Goal: Task Accomplishment & Management: Manage account settings

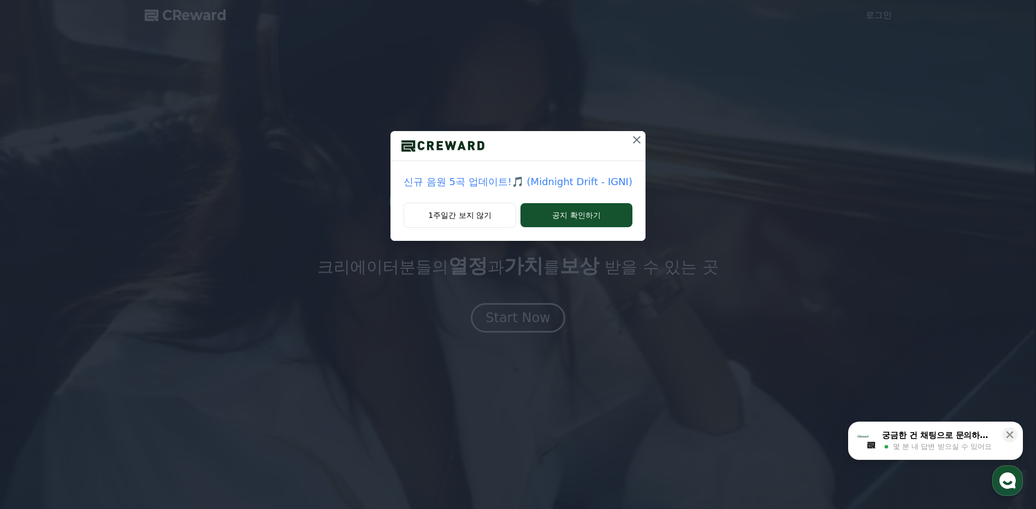
click at [633, 144] on icon at bounding box center [636, 139] width 13 height 13
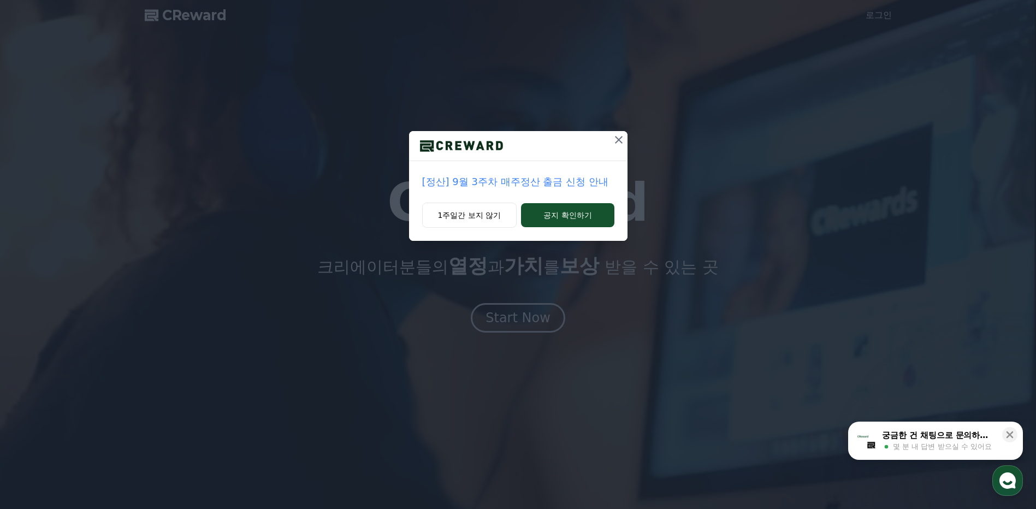
click at [618, 140] on icon at bounding box center [619, 140] width 8 height 8
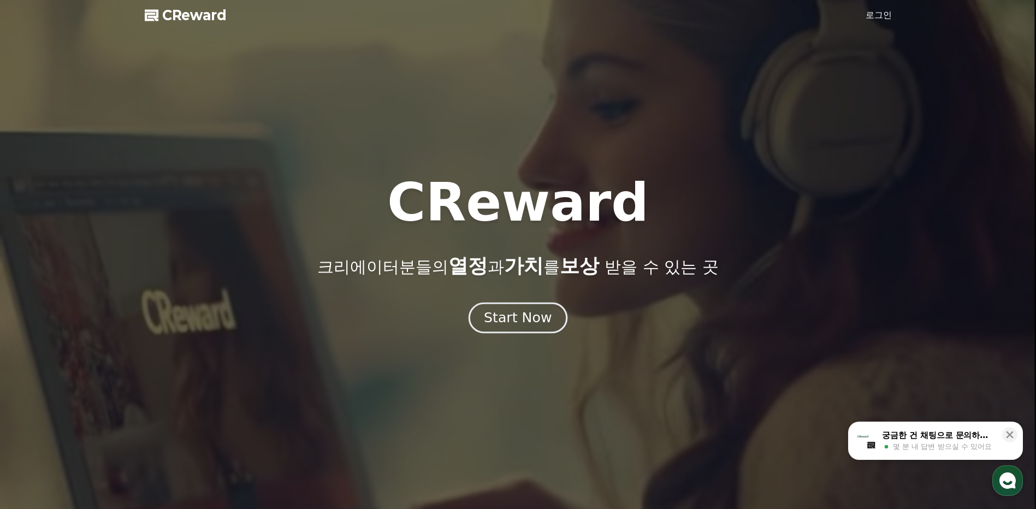
click at [527, 314] on div "Start Now" at bounding box center [518, 318] width 68 height 19
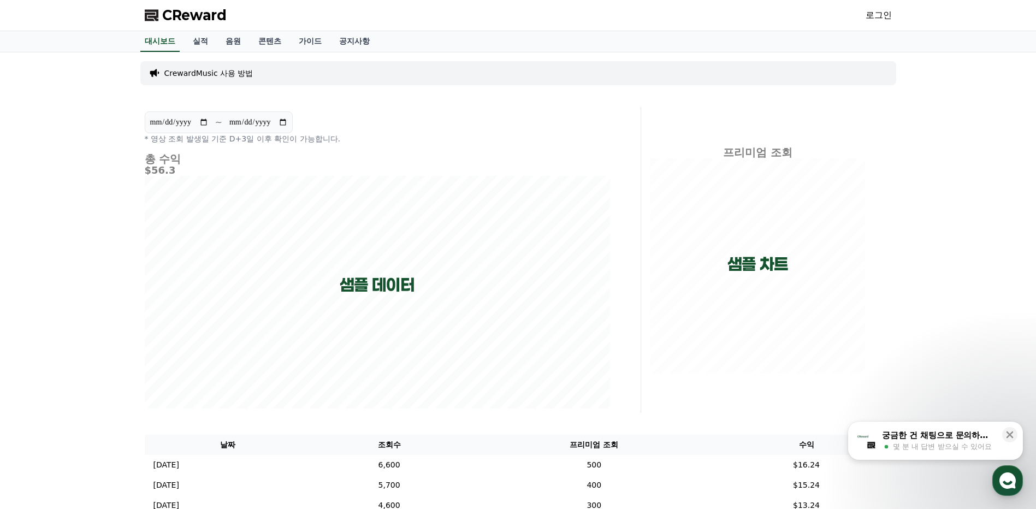
click at [878, 13] on link "로그인" at bounding box center [879, 15] width 26 height 13
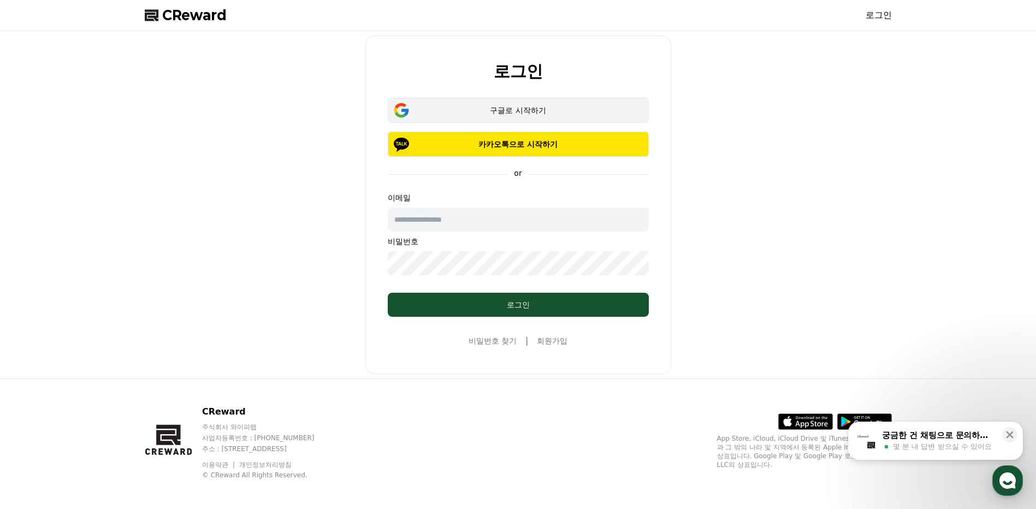
click at [557, 111] on div "구글로 시작하기" at bounding box center [518, 110] width 229 height 11
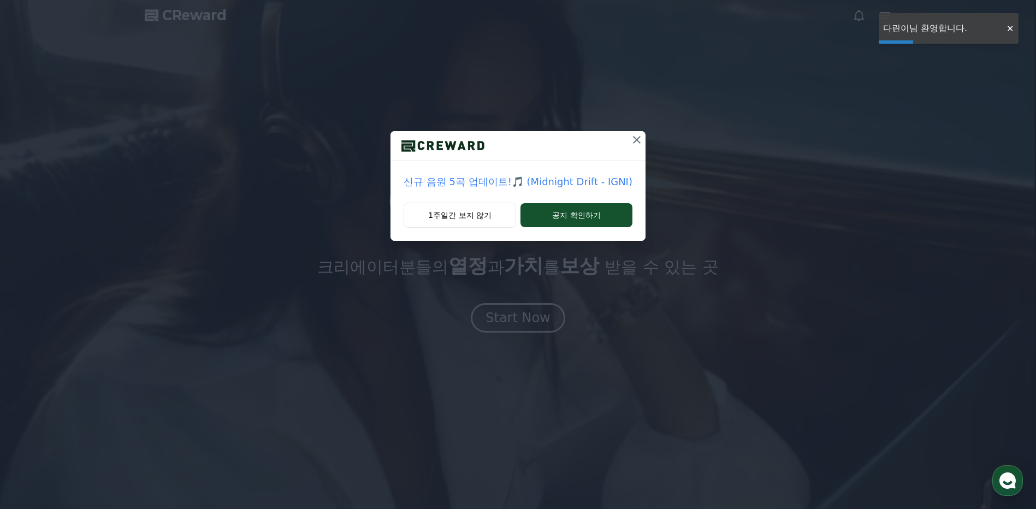
click at [633, 140] on icon at bounding box center [636, 139] width 13 height 13
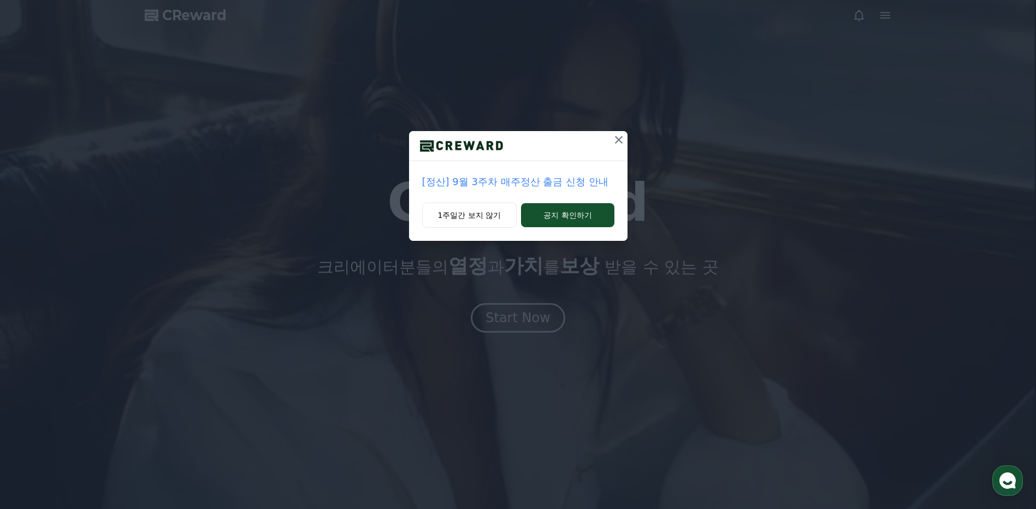
click at [622, 135] on icon at bounding box center [618, 139] width 13 height 13
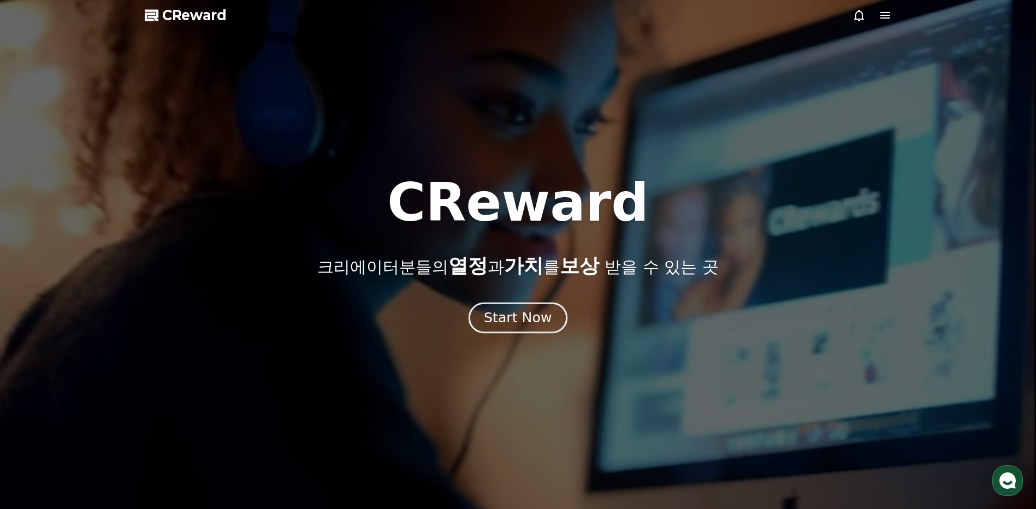
click at [518, 316] on div "Start Now" at bounding box center [518, 318] width 68 height 19
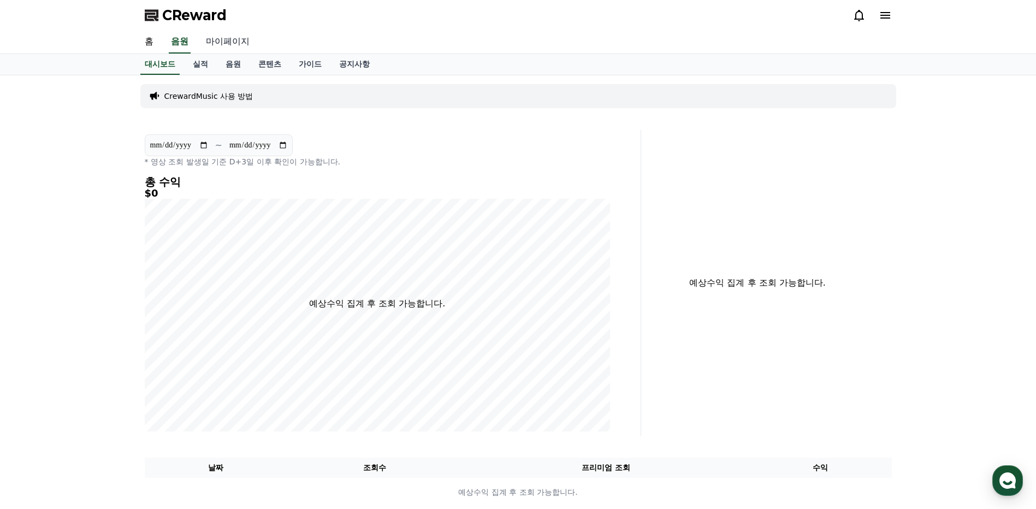
click at [215, 43] on link "마이페이지" at bounding box center [227, 42] width 61 height 23
select select "**********"
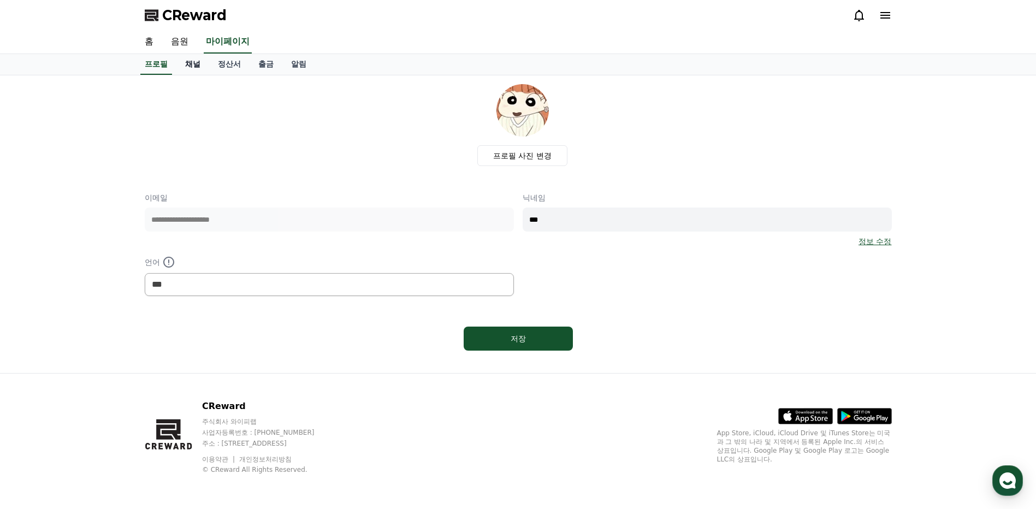
click at [190, 64] on link "채널" at bounding box center [192, 64] width 33 height 21
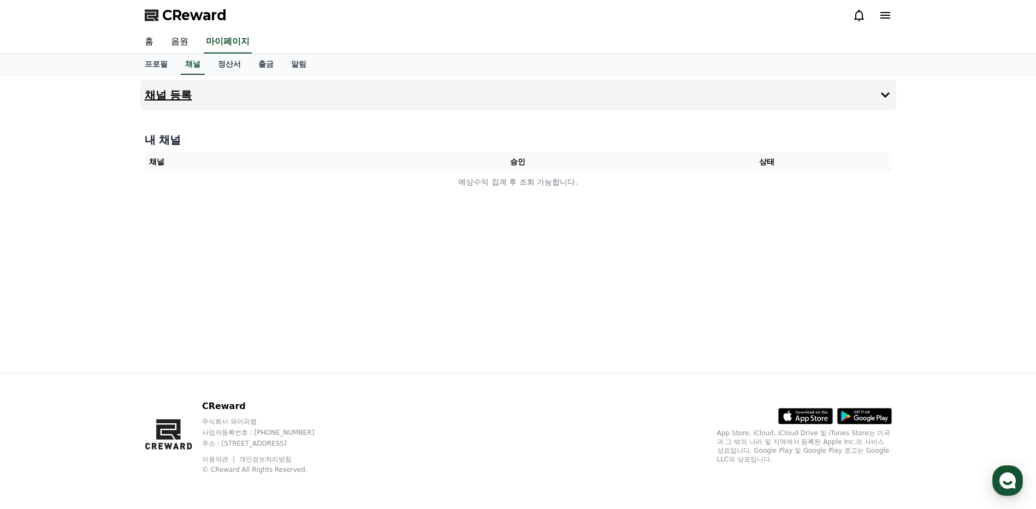
click at [894, 90] on button "채널 등록" at bounding box center [518, 95] width 756 height 31
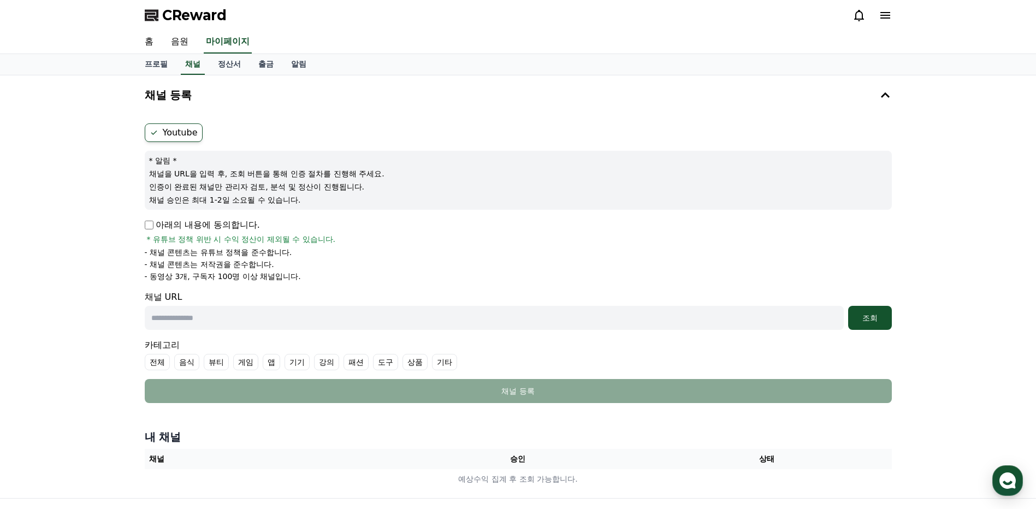
click at [170, 135] on label "Youtube" at bounding box center [174, 132] width 58 height 19
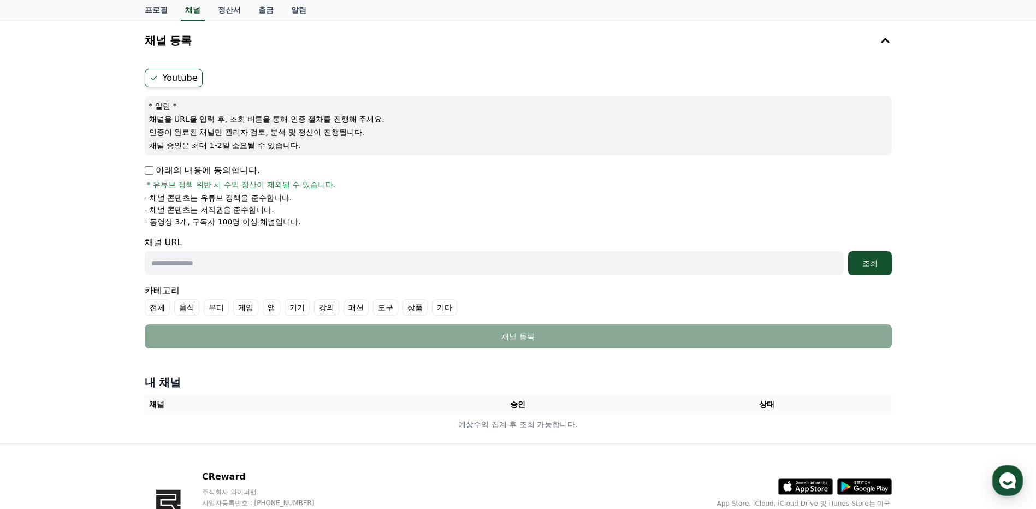
click at [209, 258] on input "text" at bounding box center [494, 263] width 699 height 24
drag, startPoint x: 250, startPoint y: 261, endPoint x: 257, endPoint y: 261, distance: 7.1
click at [250, 261] on input "text" at bounding box center [494, 263] width 699 height 24
paste input "**********"
type input "**********"
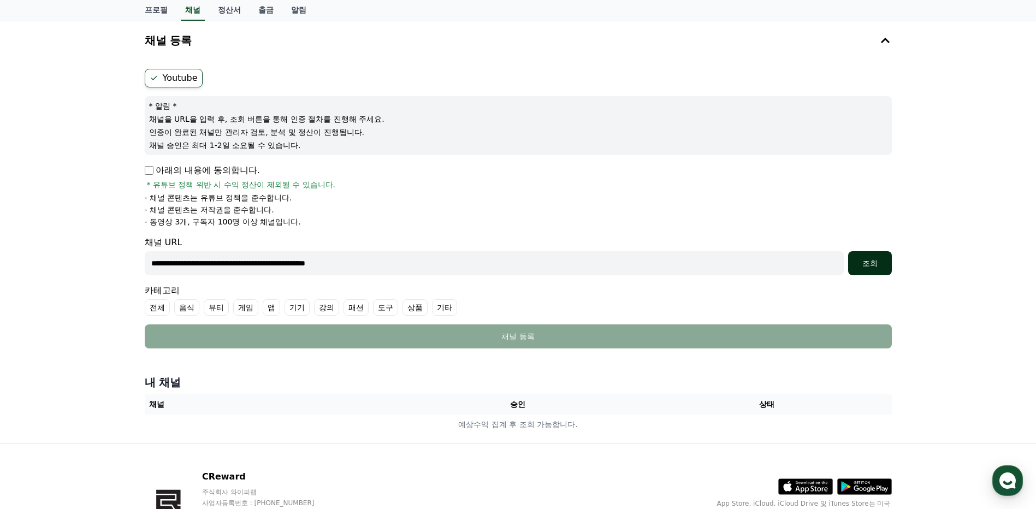
click at [868, 255] on button "조회" at bounding box center [870, 263] width 44 height 24
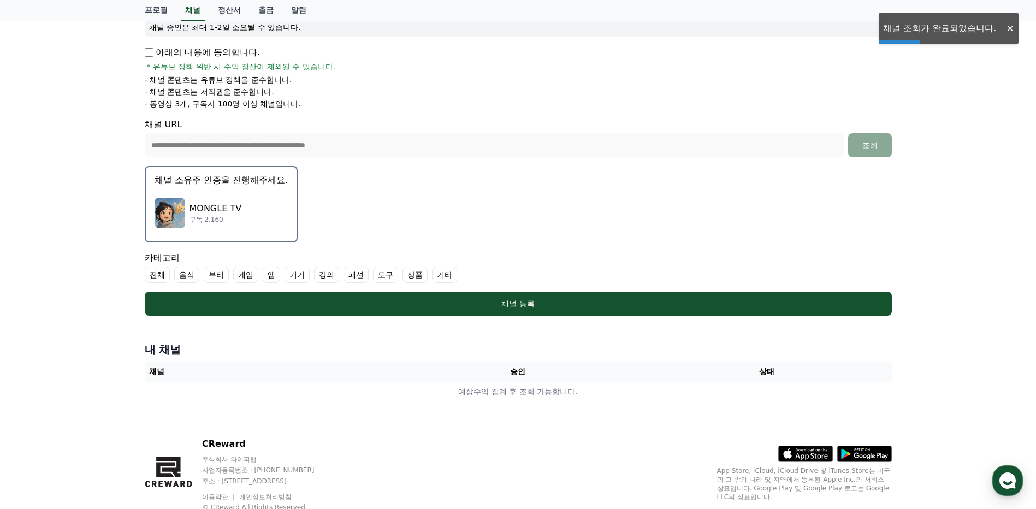
scroll to position [210, 0]
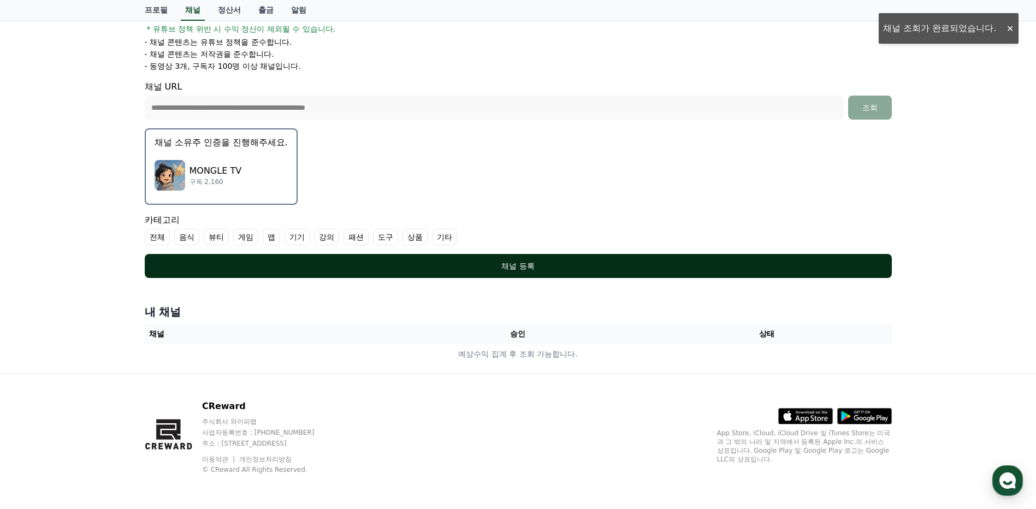
click at [507, 261] on div "채널 등록" at bounding box center [519, 266] width 704 height 11
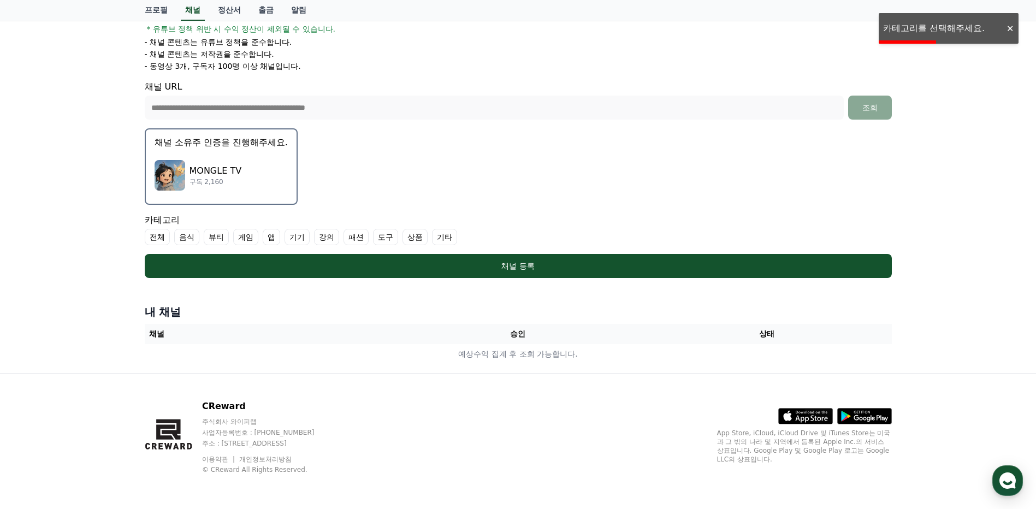
click at [441, 239] on label "기타" at bounding box center [444, 237] width 25 height 16
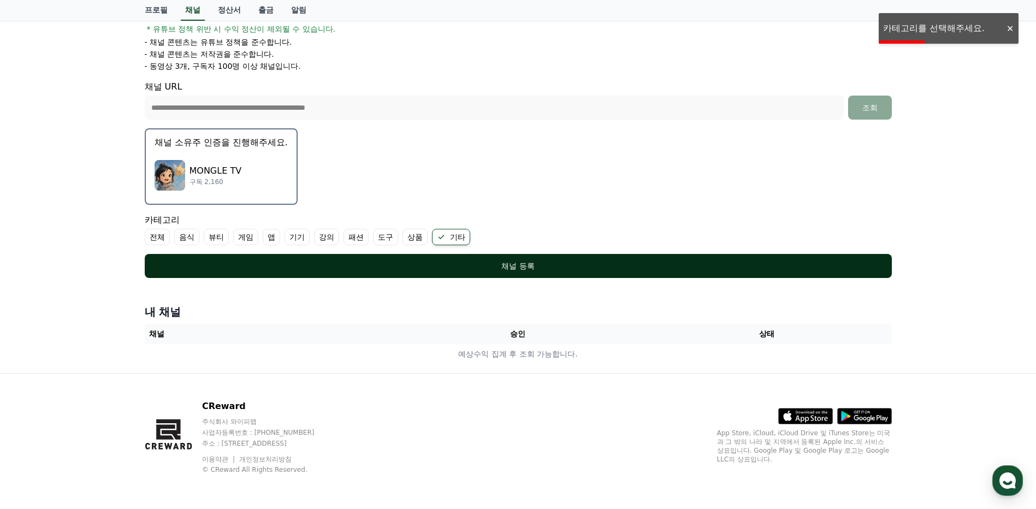
click at [448, 261] on div "채널 등록" at bounding box center [519, 266] width 704 height 11
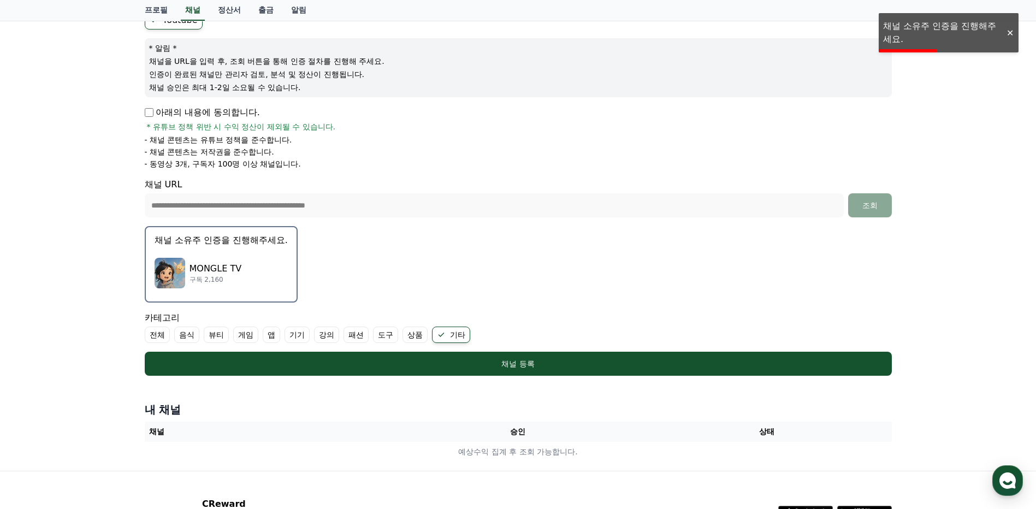
scroll to position [101, 0]
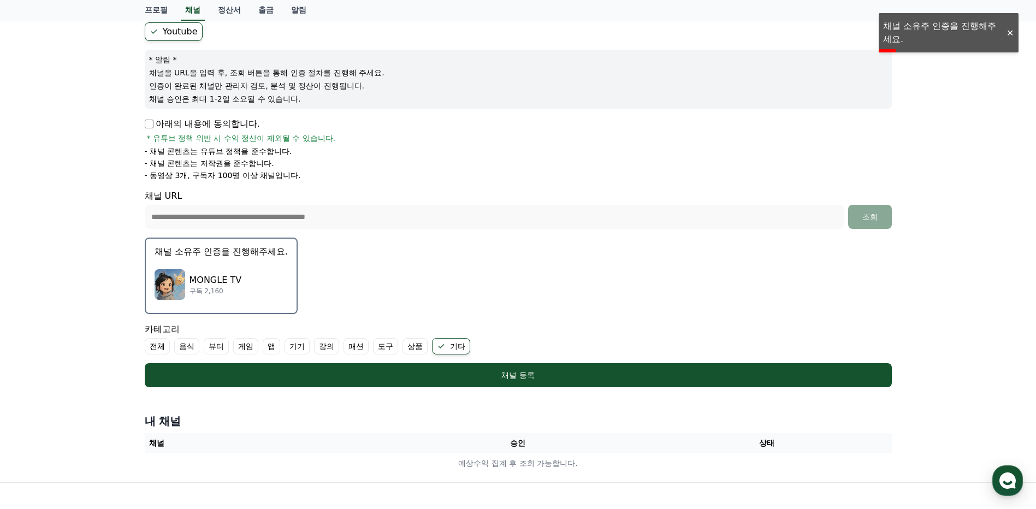
click at [244, 301] on div "MONGLE TV 구독 2,160" at bounding box center [221, 285] width 133 height 44
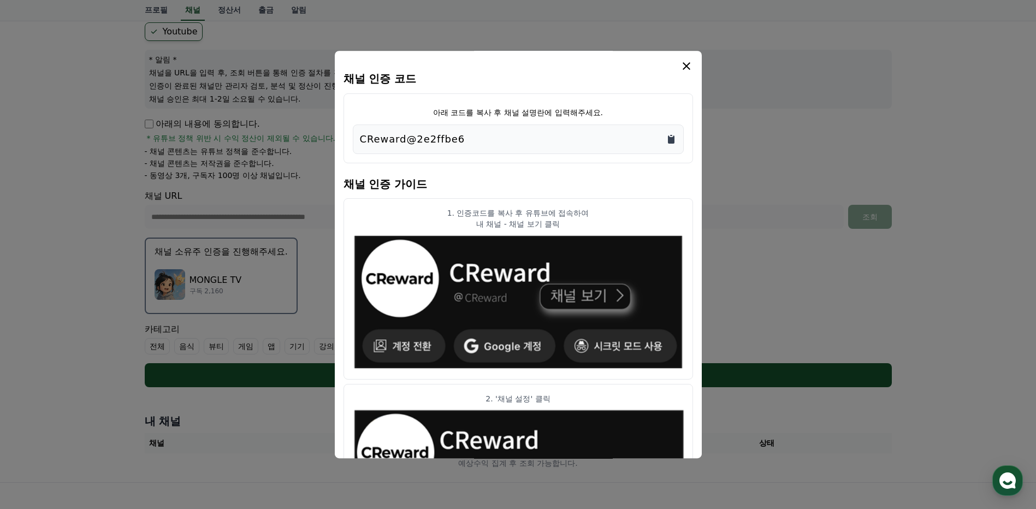
click at [672, 143] on icon "Copy to clipboard" at bounding box center [671, 139] width 7 height 8
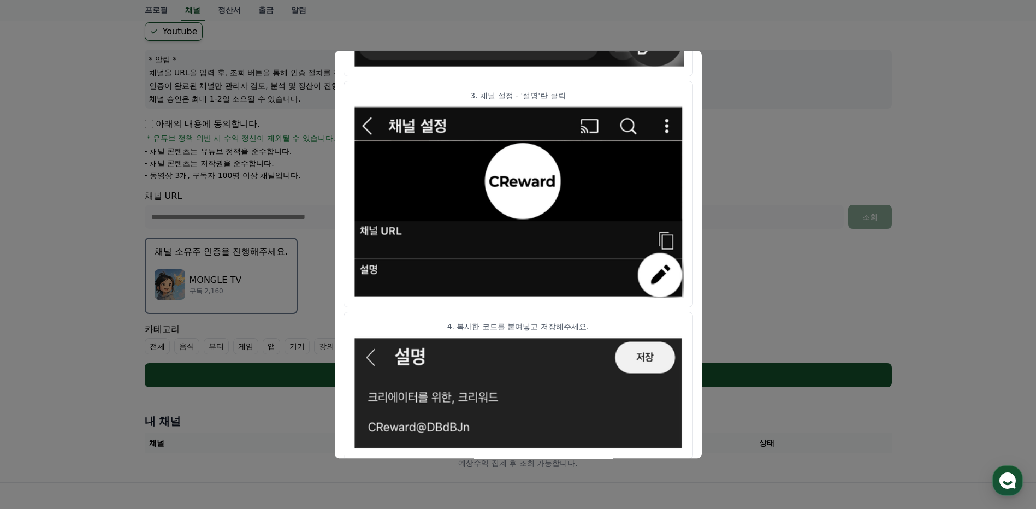
scroll to position [535, 0]
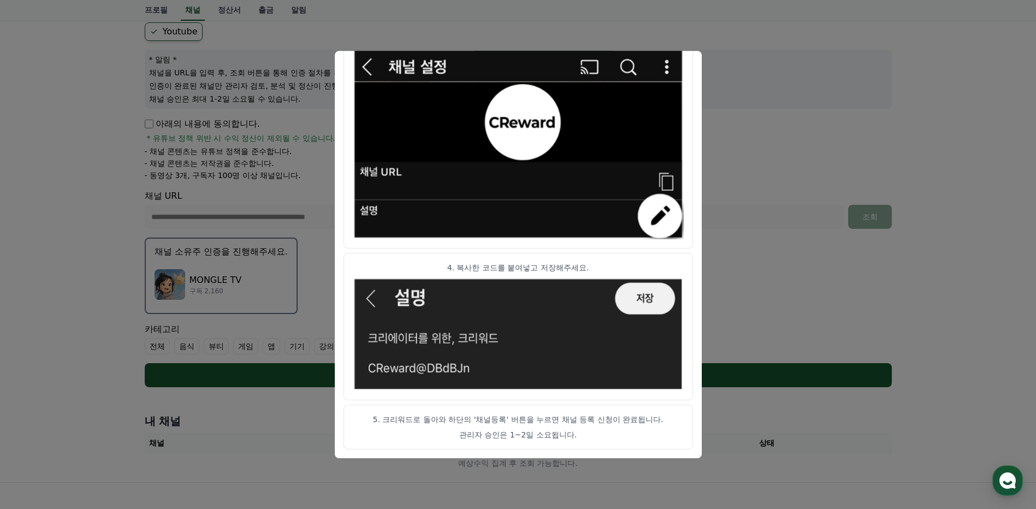
click at [731, 96] on button "close modal" at bounding box center [518, 254] width 1036 height 509
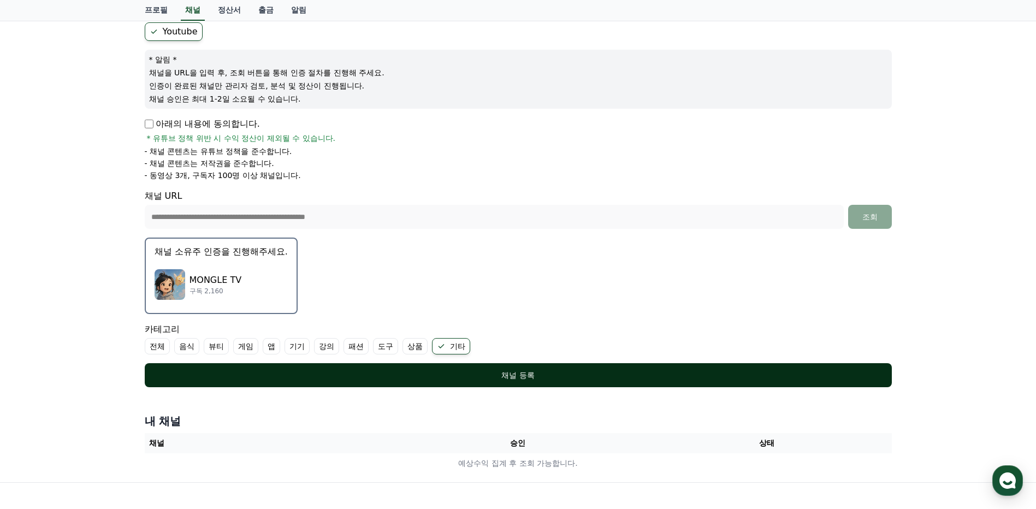
click at [414, 370] on div "채널 등록" at bounding box center [519, 375] width 704 height 11
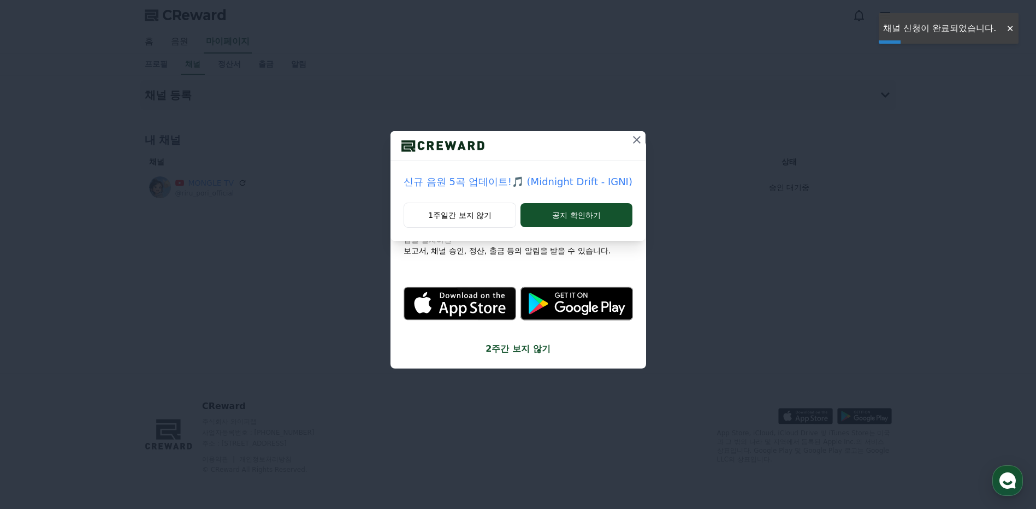
click at [636, 133] on icon at bounding box center [636, 139] width 13 height 13
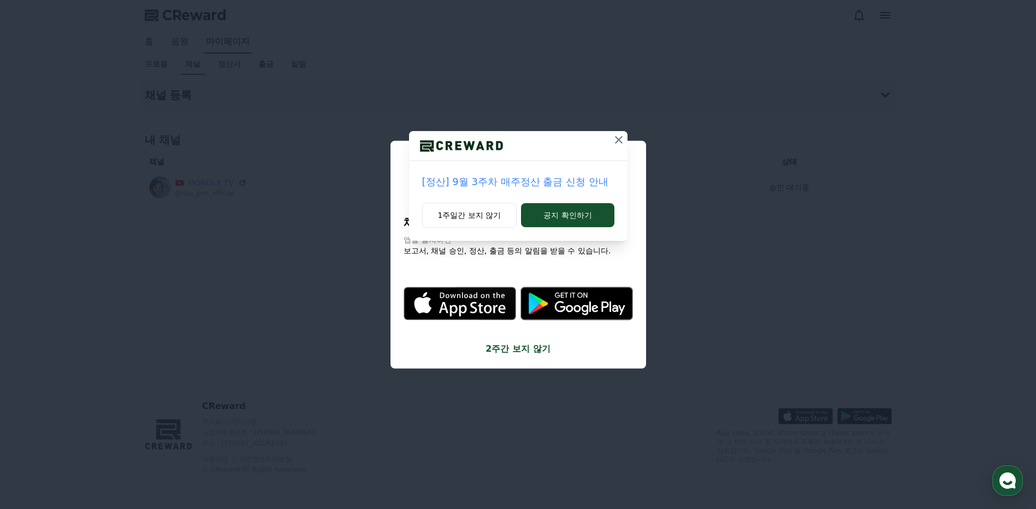
click at [617, 143] on icon at bounding box center [618, 139] width 13 height 13
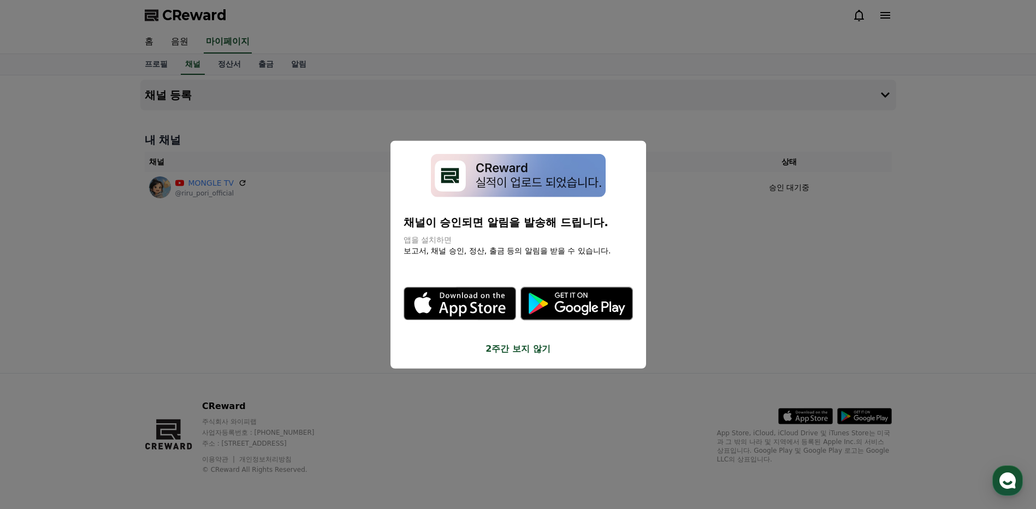
click at [227, 299] on button "close modal" at bounding box center [518, 254] width 1036 height 509
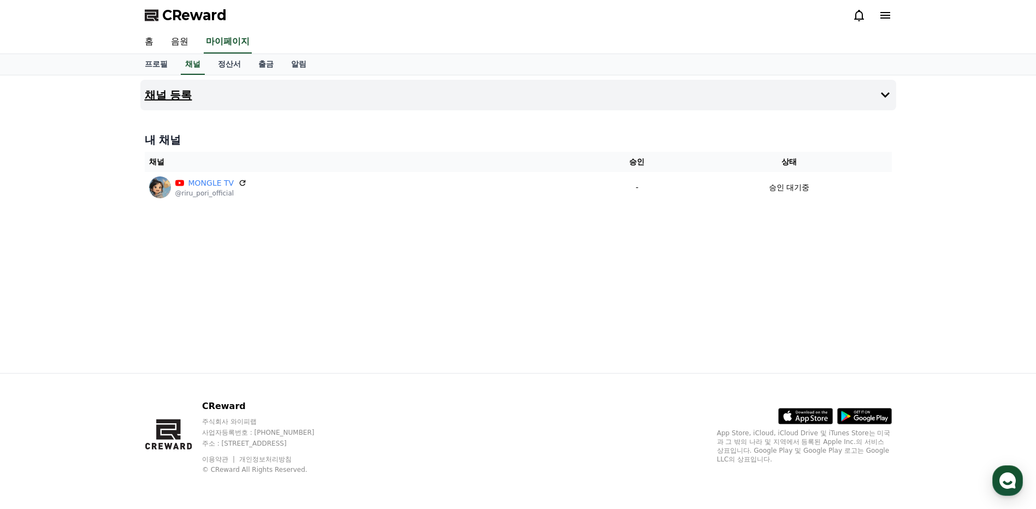
click at [189, 96] on h4 "채널 등록" at bounding box center [169, 95] width 48 height 12
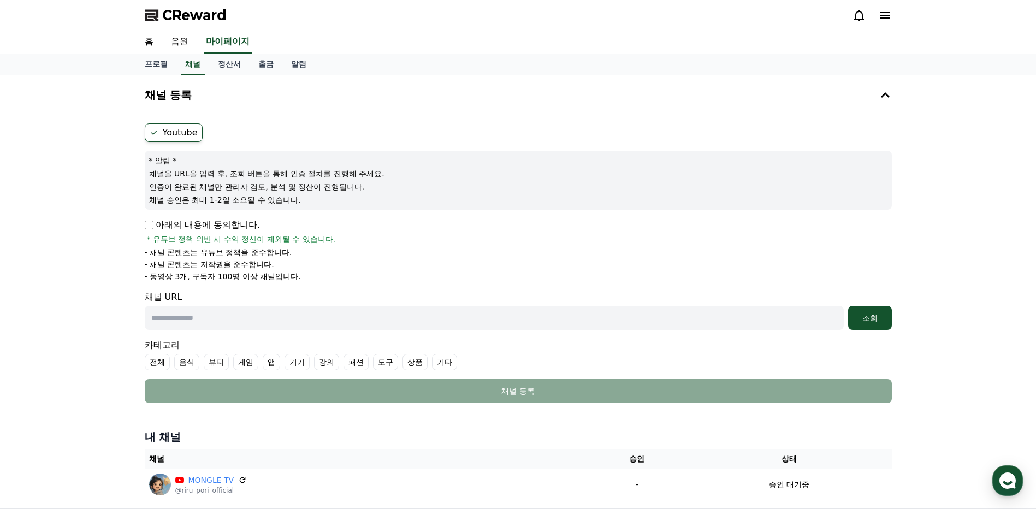
click at [172, 135] on label "Youtube" at bounding box center [174, 132] width 58 height 19
click at [246, 317] on input "text" at bounding box center [494, 318] width 699 height 24
paste input "**********"
type input "**********"
click at [148, 218] on p "아래의 내용에 동의합니다." at bounding box center [202, 224] width 115 height 13
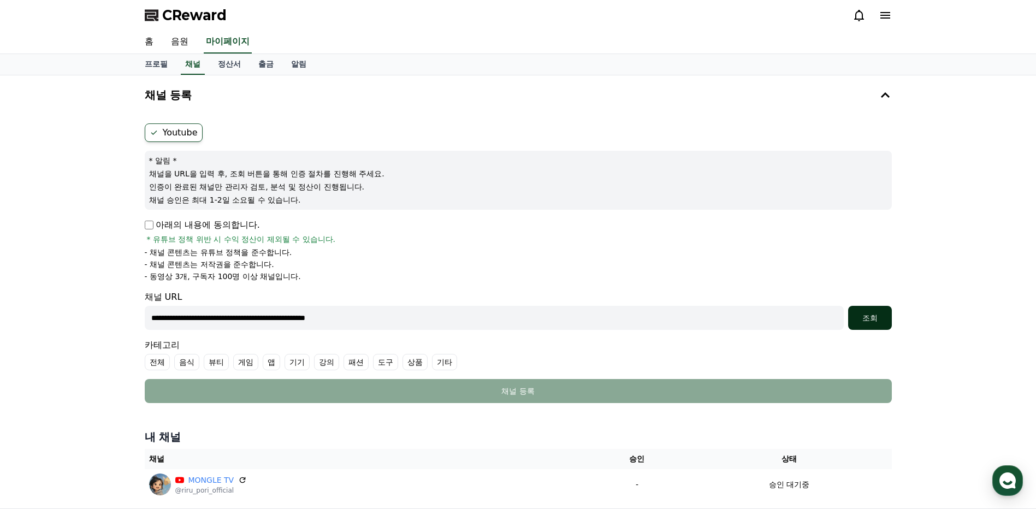
click at [861, 322] on div "조회" at bounding box center [870, 317] width 35 height 11
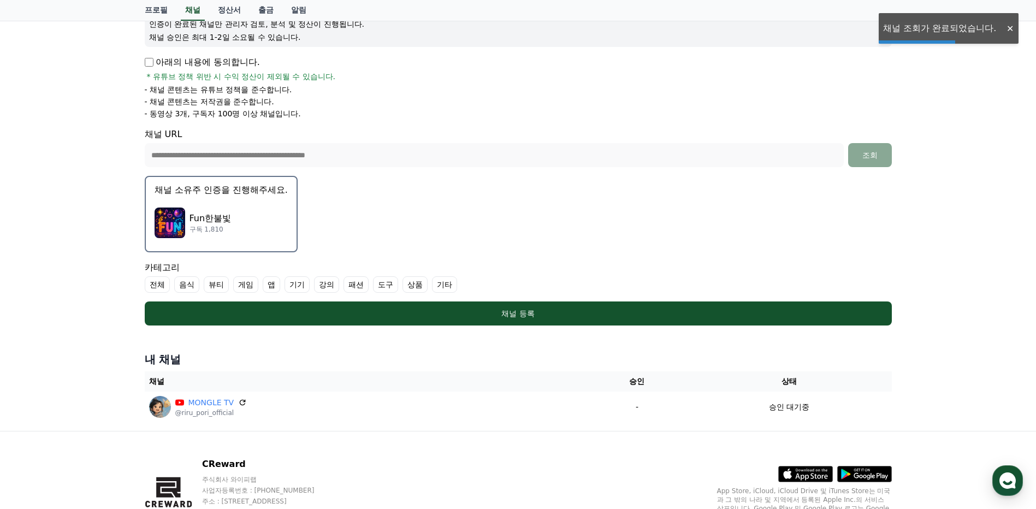
scroll to position [164, 0]
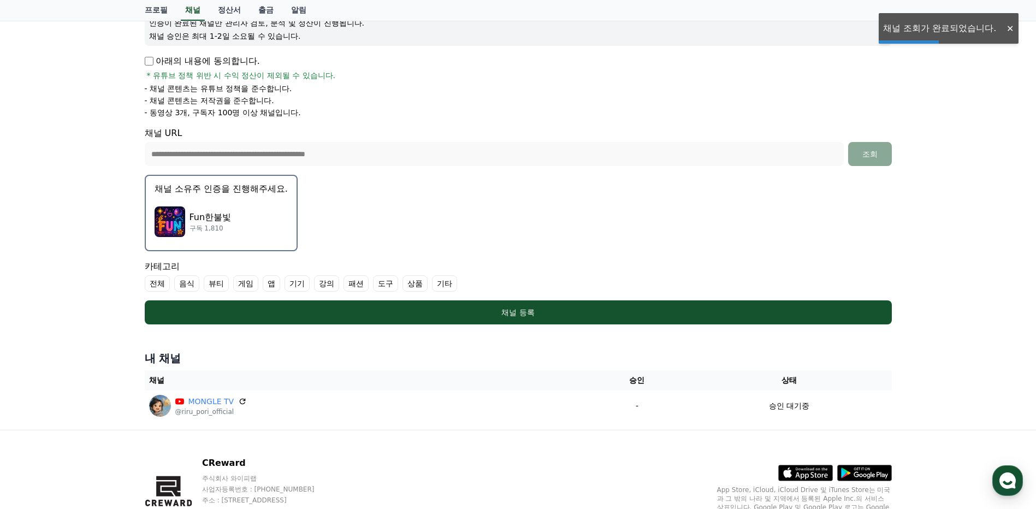
click at [207, 224] on p "구독 1,810" at bounding box center [211, 228] width 42 height 9
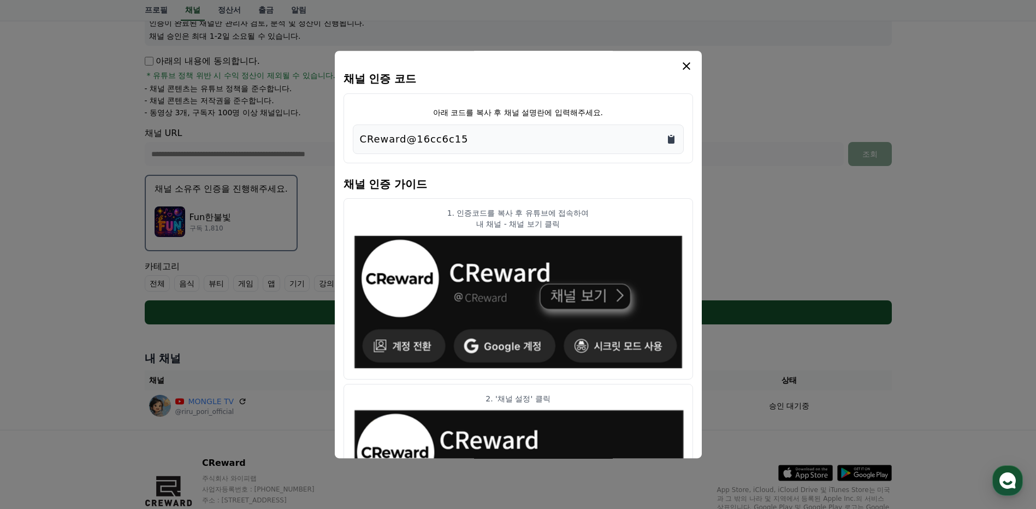
click at [672, 138] on icon "Copy to clipboard" at bounding box center [671, 139] width 7 height 8
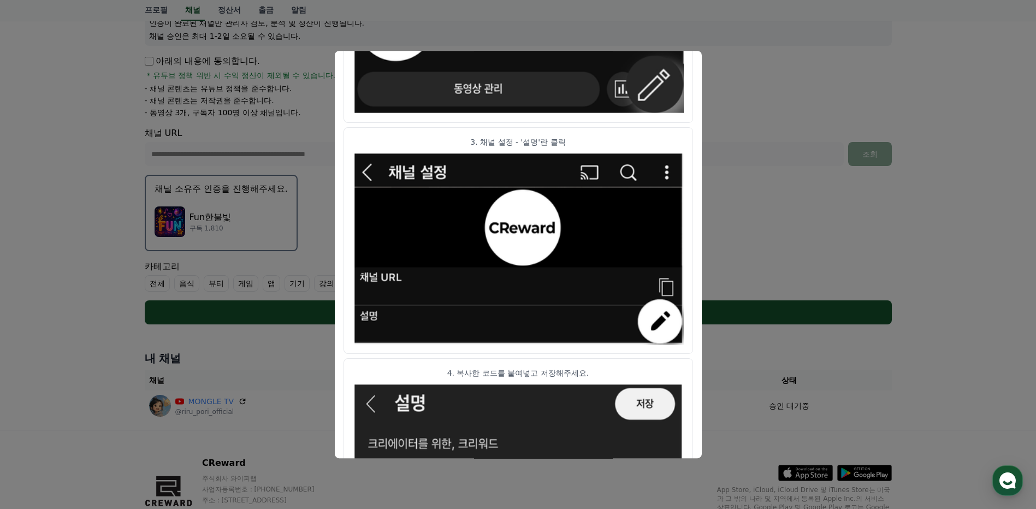
scroll to position [535, 0]
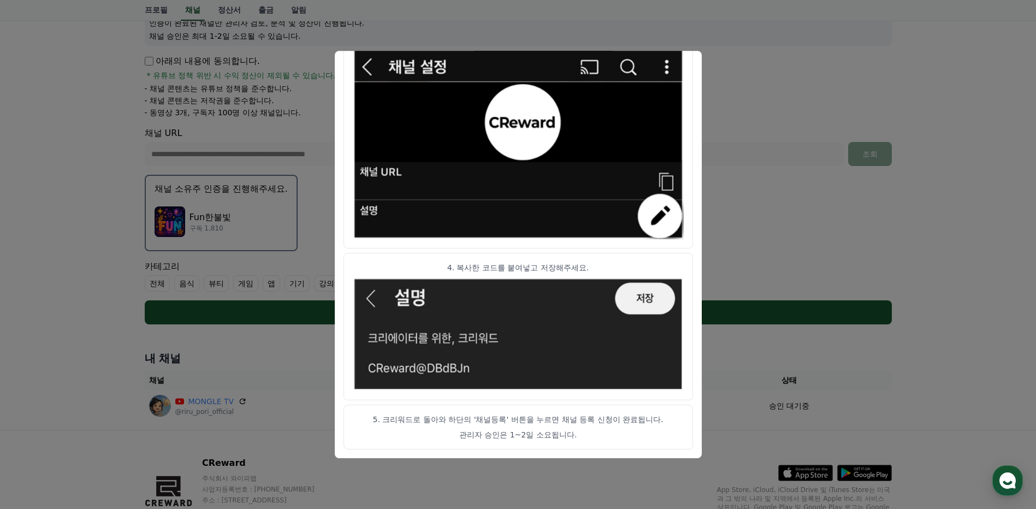
click at [81, 356] on button "close modal" at bounding box center [518, 254] width 1036 height 509
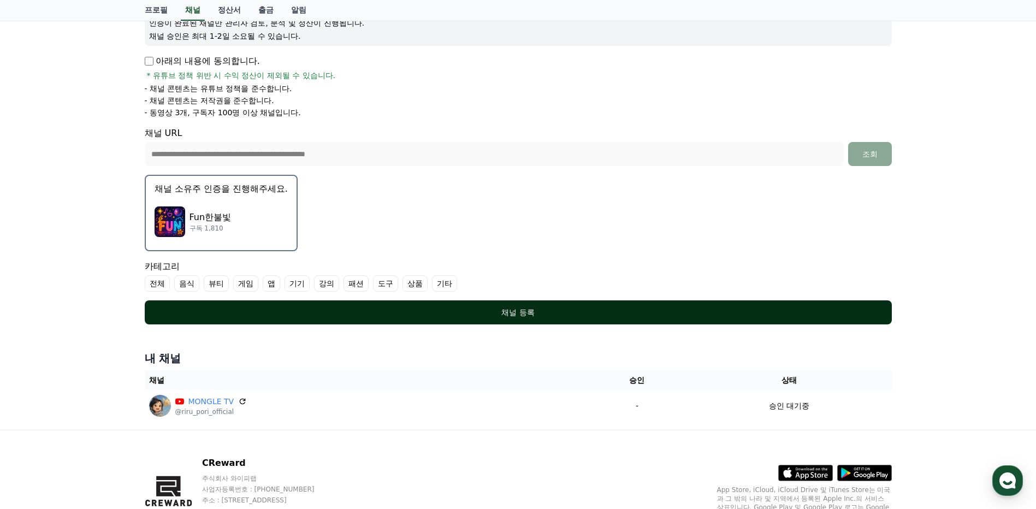
click at [241, 309] on div "채널 등록" at bounding box center [519, 312] width 704 height 11
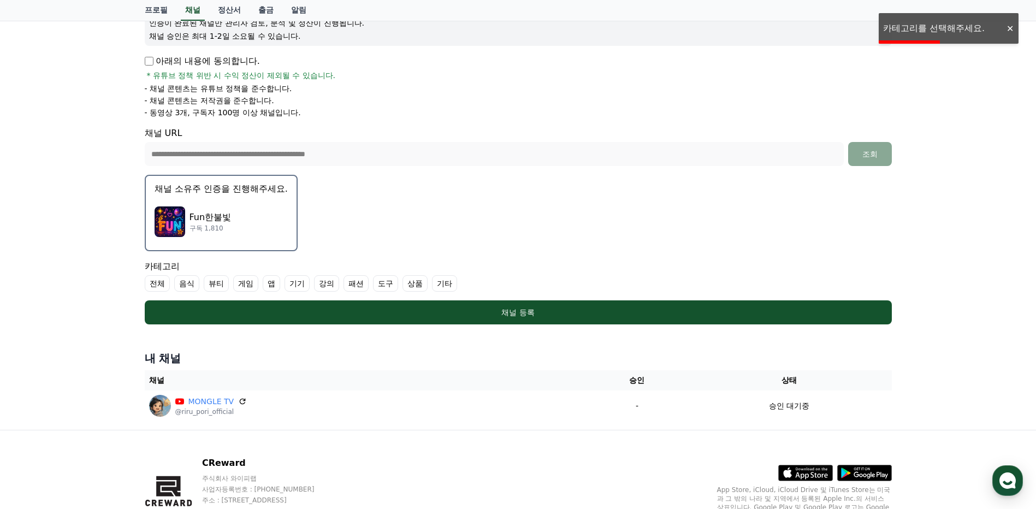
click at [451, 282] on label "기타" at bounding box center [444, 283] width 25 height 16
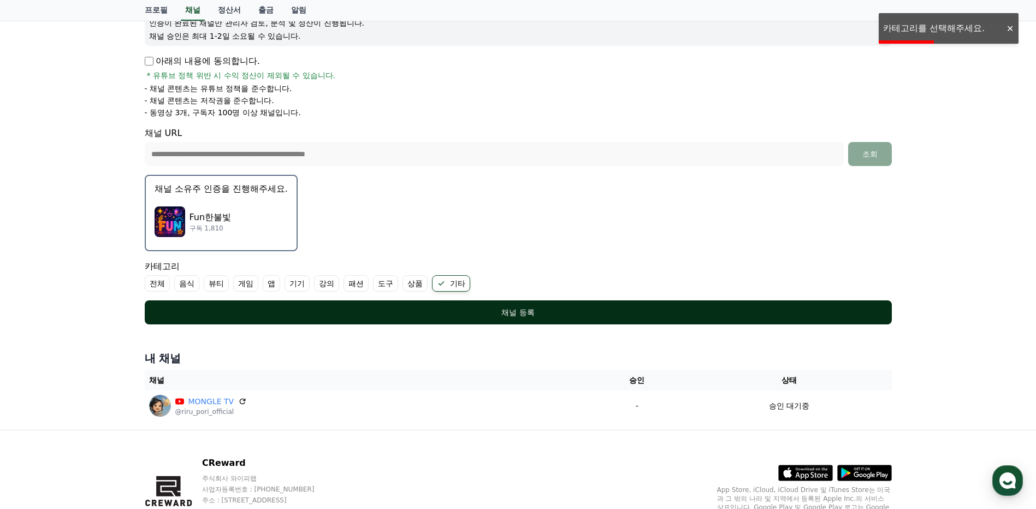
click at [474, 314] on div "채널 등록" at bounding box center [519, 312] width 704 height 11
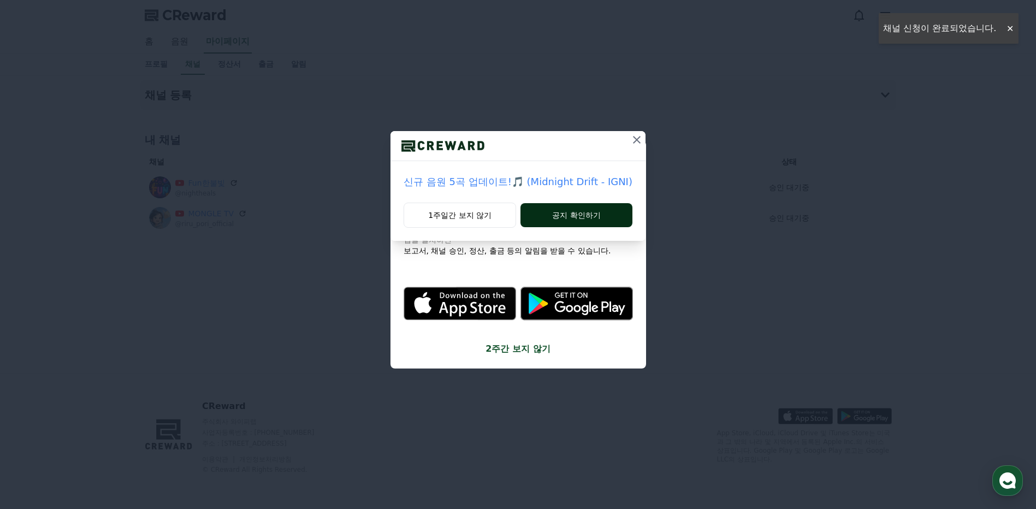
click at [583, 219] on button "공지 확인하기" at bounding box center [577, 215] width 112 height 24
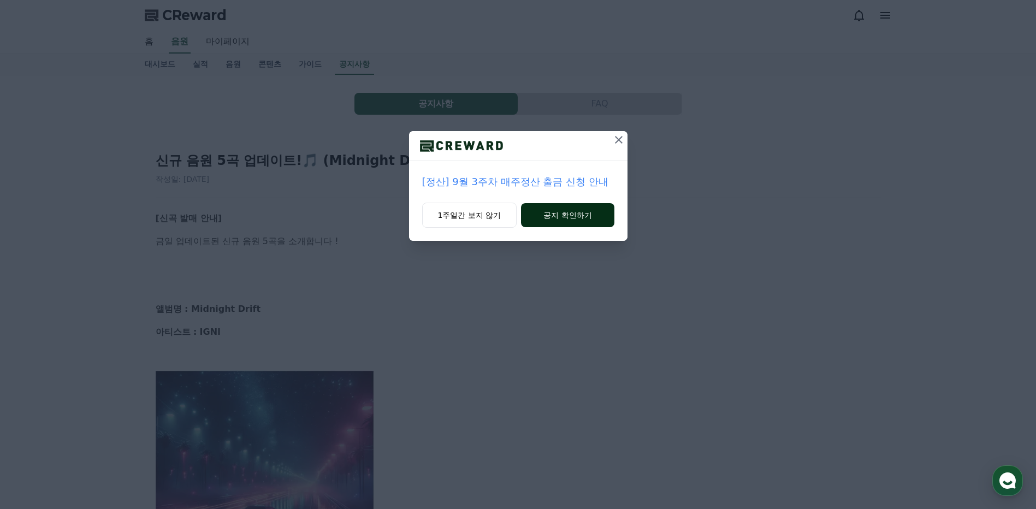
click at [543, 223] on button "공지 확인하기" at bounding box center [567, 215] width 93 height 24
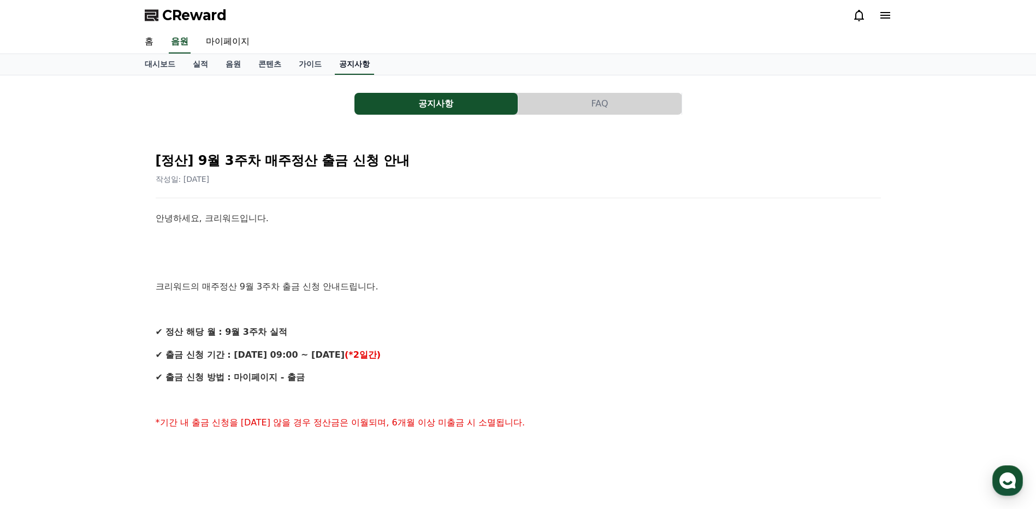
click at [358, 63] on link "공지사항" at bounding box center [354, 64] width 39 height 21
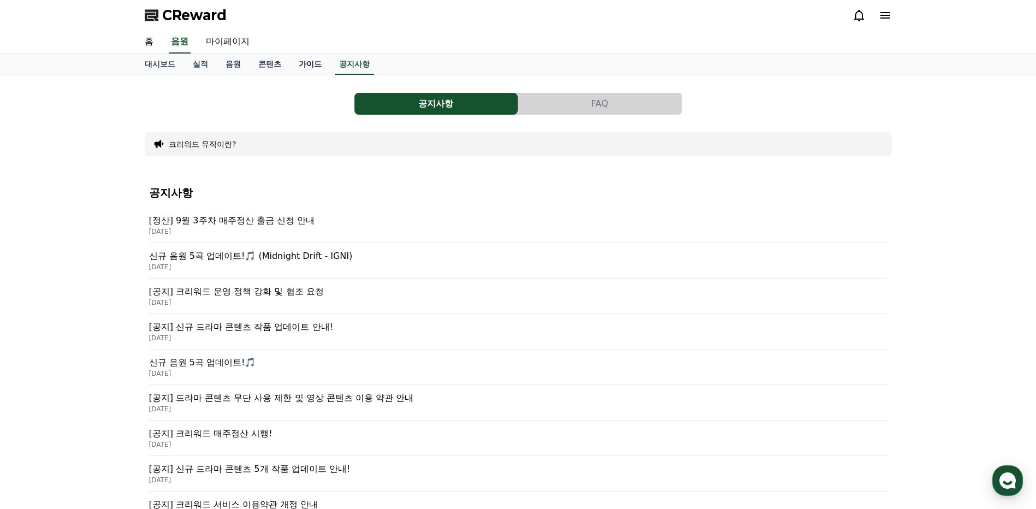
click at [314, 68] on link "가이드" at bounding box center [310, 64] width 40 height 21
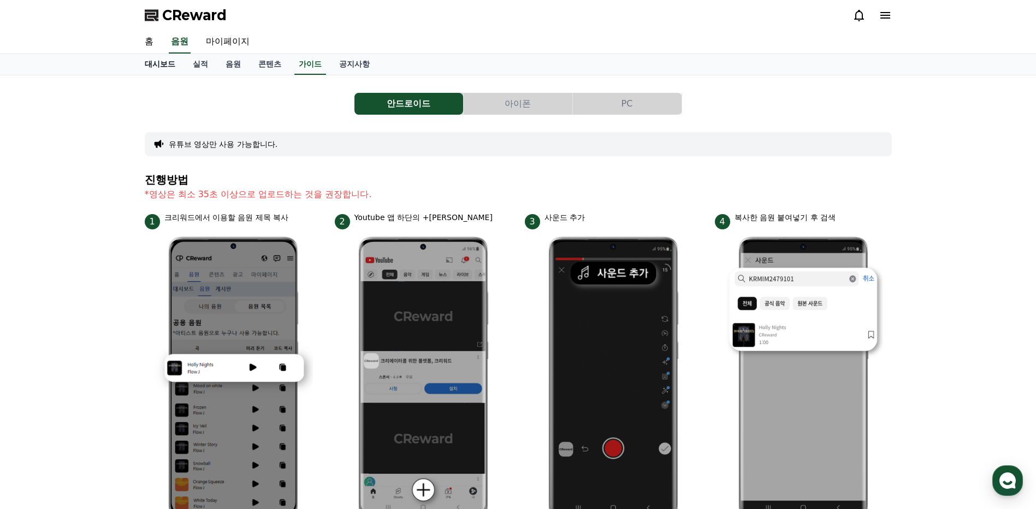
click at [173, 63] on link "대시보드" at bounding box center [160, 64] width 48 height 21
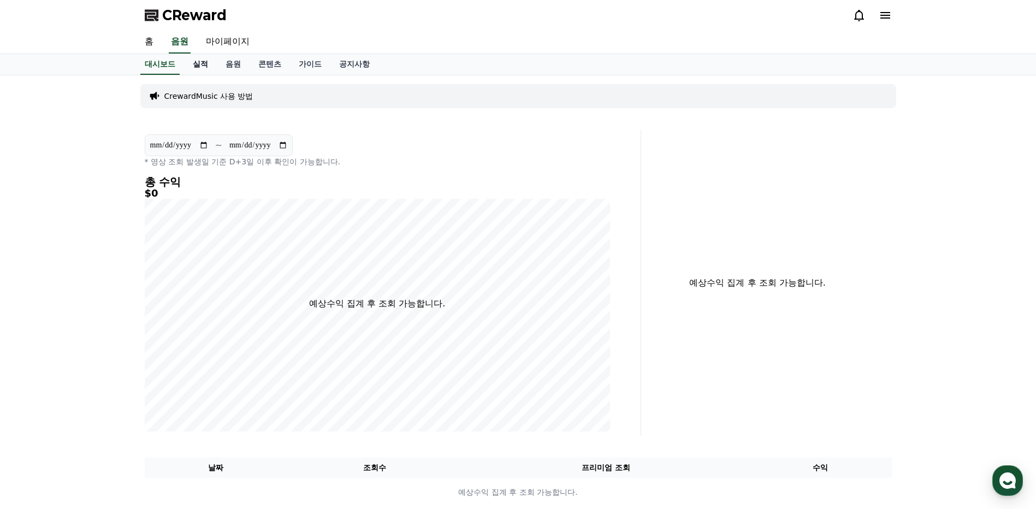
click at [194, 69] on link "실적" at bounding box center [200, 64] width 33 height 21
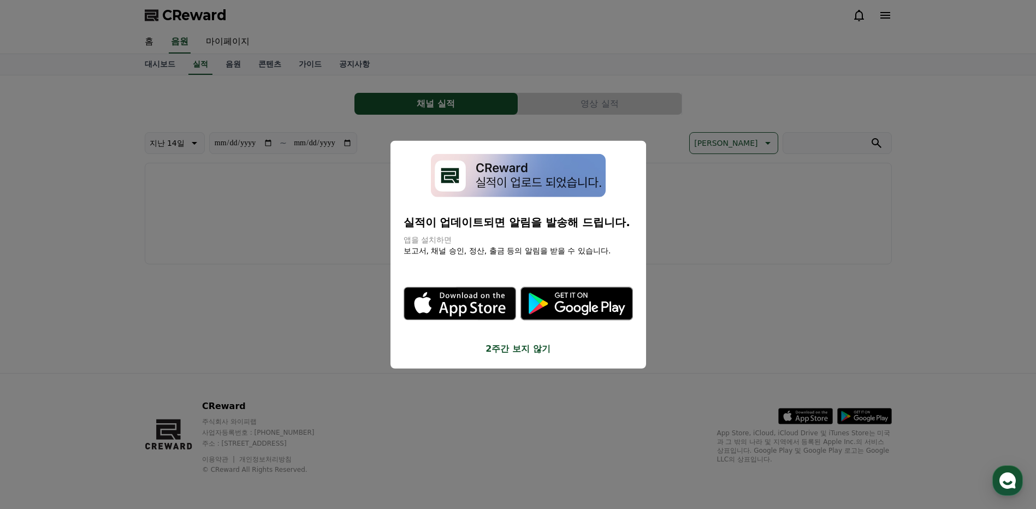
click at [512, 350] on button "2주간 보지 않기" at bounding box center [518, 348] width 229 height 13
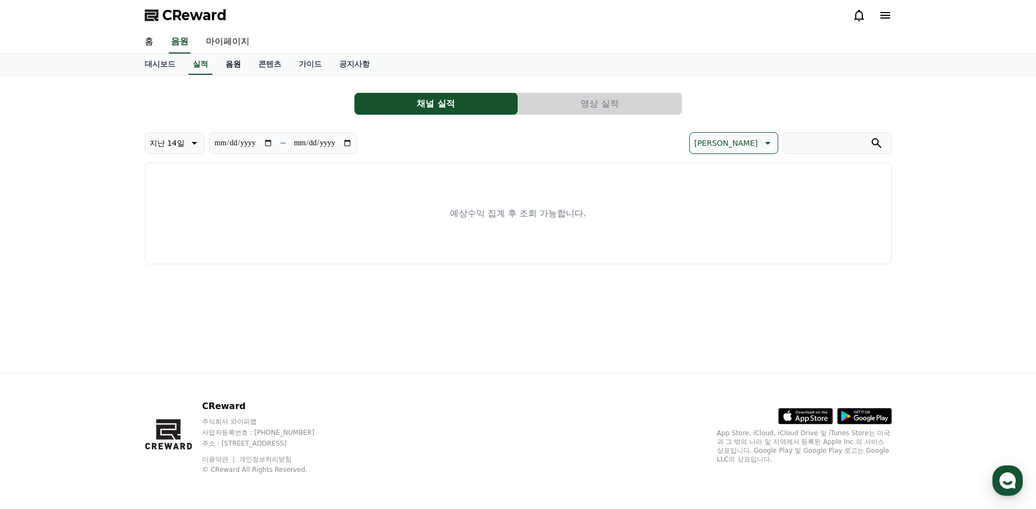
click at [224, 68] on link "음원" at bounding box center [233, 64] width 33 height 21
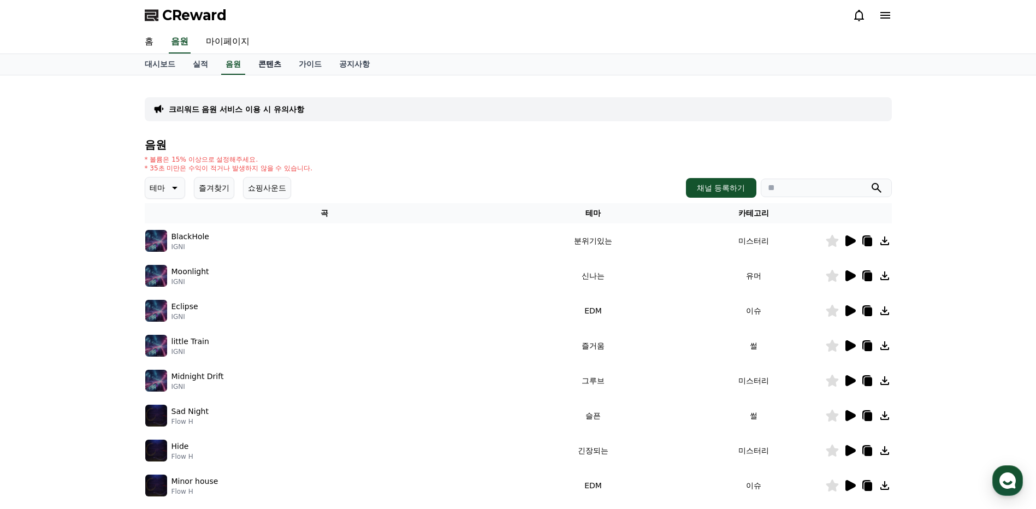
click at [276, 69] on link "콘텐츠" at bounding box center [270, 64] width 40 height 21
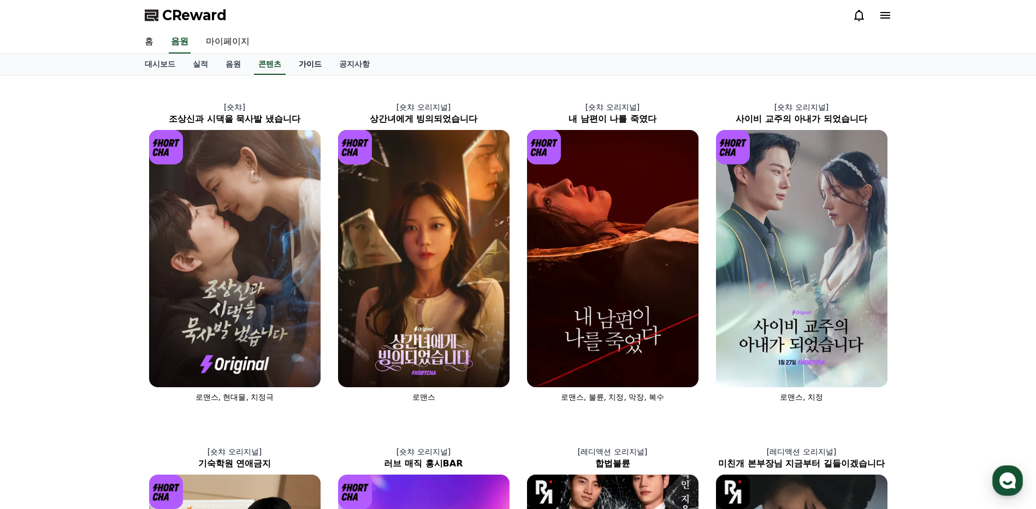
click at [305, 69] on link "가이드" at bounding box center [310, 64] width 40 height 21
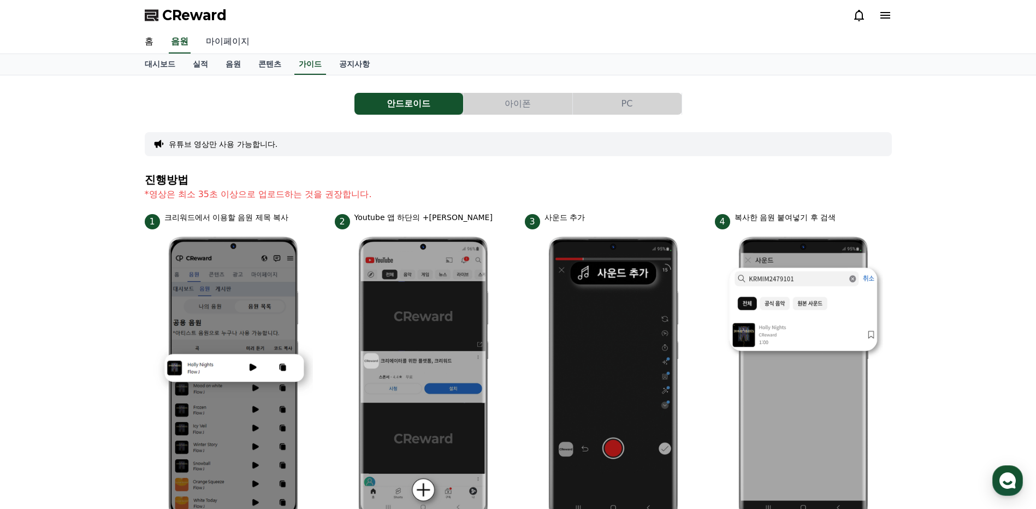
click at [222, 48] on link "마이페이지" at bounding box center [227, 42] width 61 height 23
select select "**********"
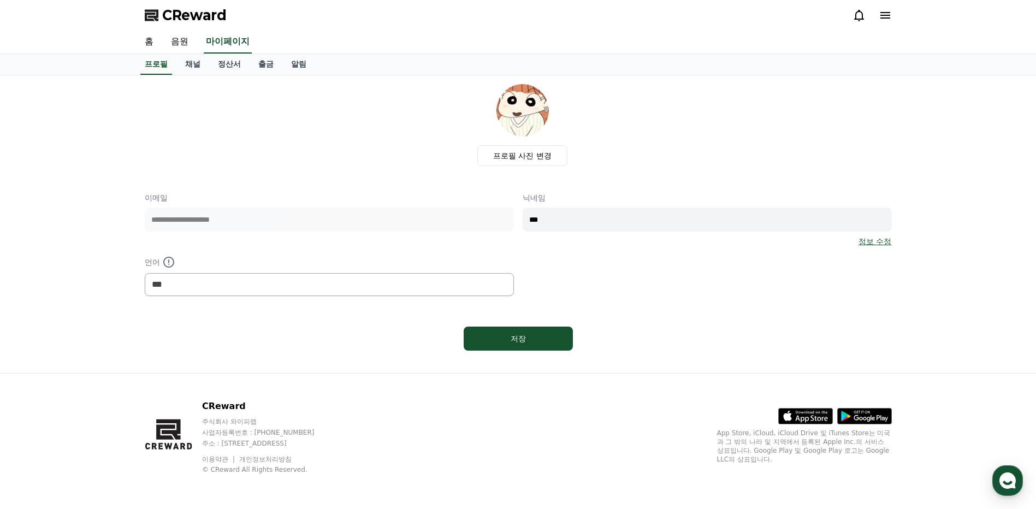
click at [208, 12] on span "CReward" at bounding box center [194, 15] width 64 height 17
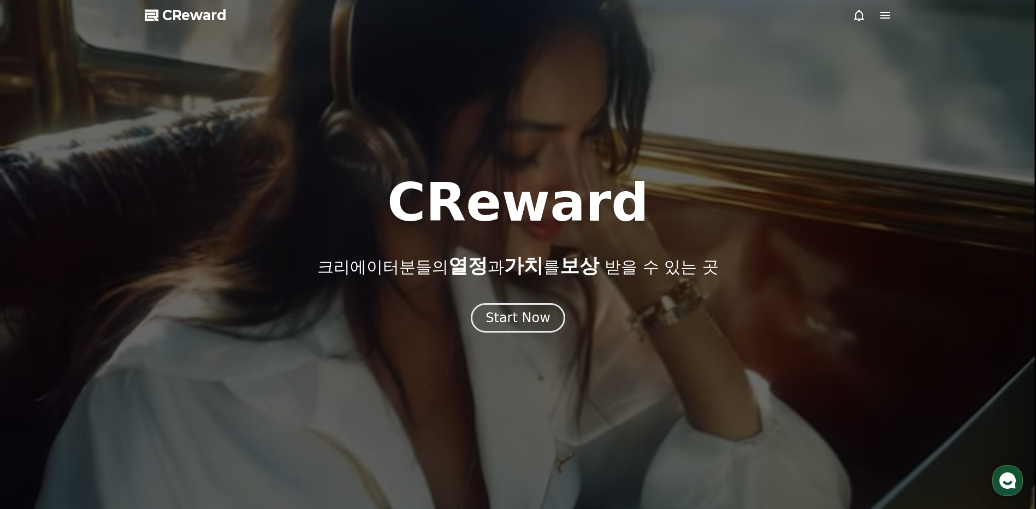
click at [206, 10] on span "CReward" at bounding box center [194, 15] width 64 height 17
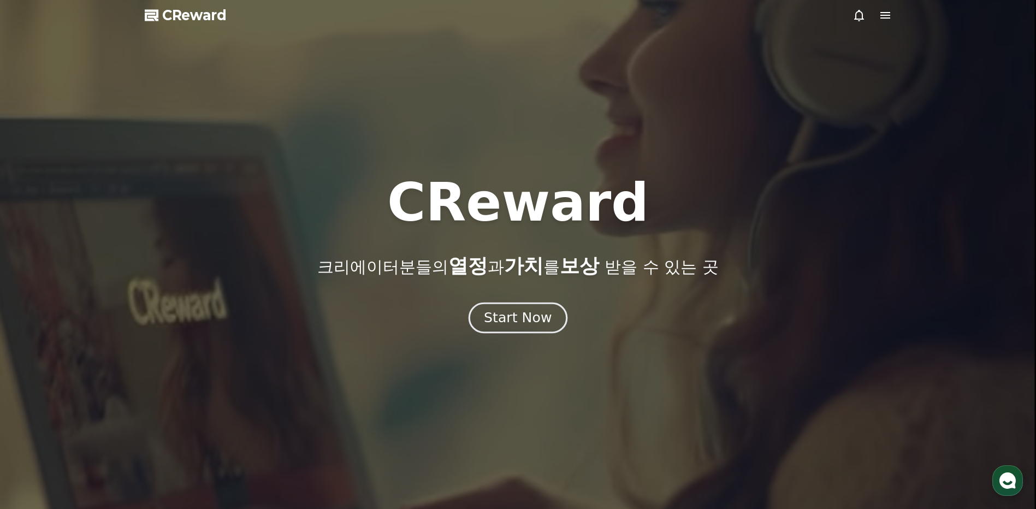
click at [507, 316] on div "Start Now" at bounding box center [518, 318] width 68 height 19
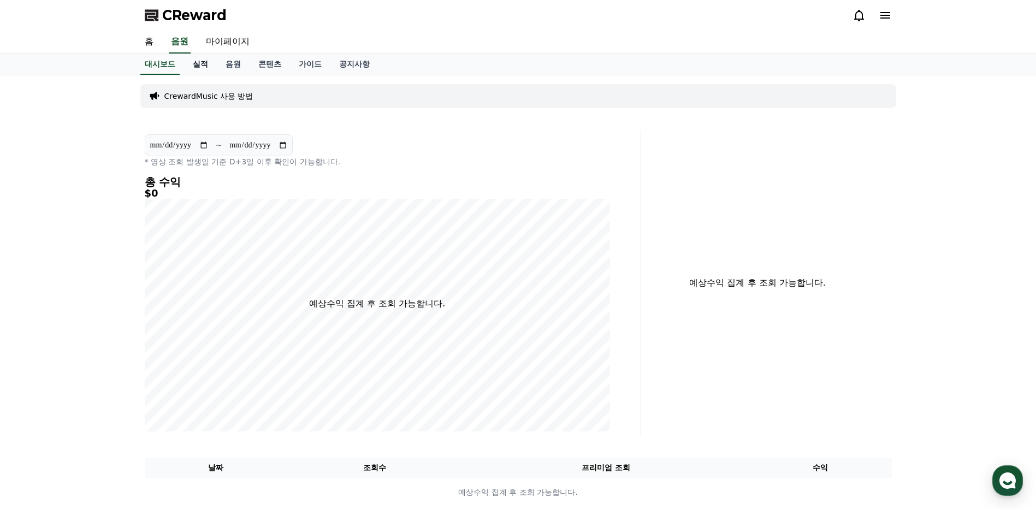
click at [207, 70] on link "실적" at bounding box center [200, 64] width 33 height 21
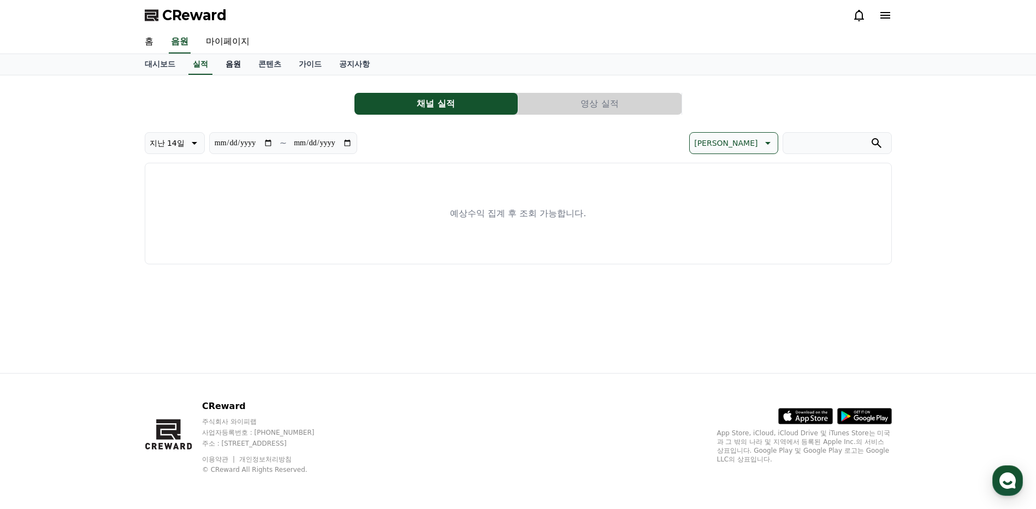
click at [226, 70] on link "음원" at bounding box center [233, 64] width 33 height 21
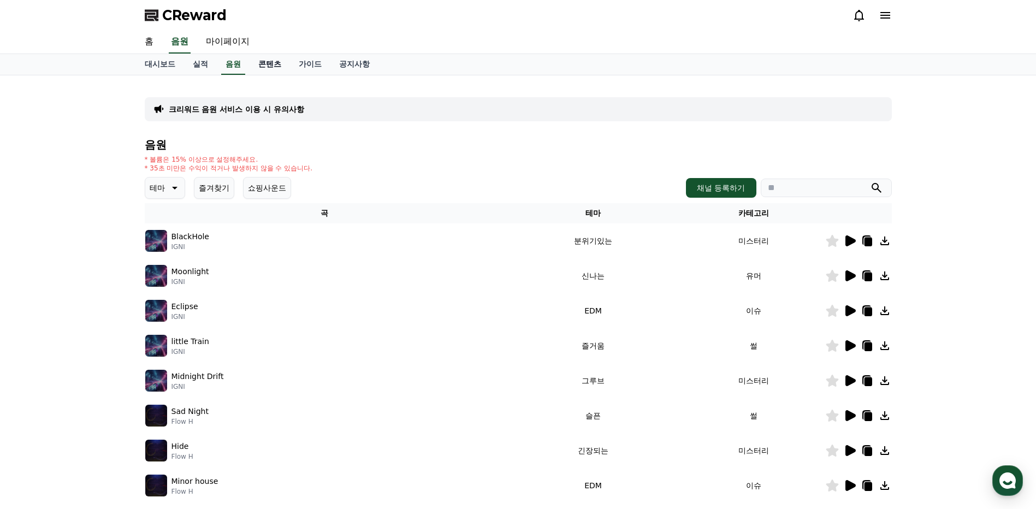
click at [263, 68] on link "콘텐츠" at bounding box center [270, 64] width 40 height 21
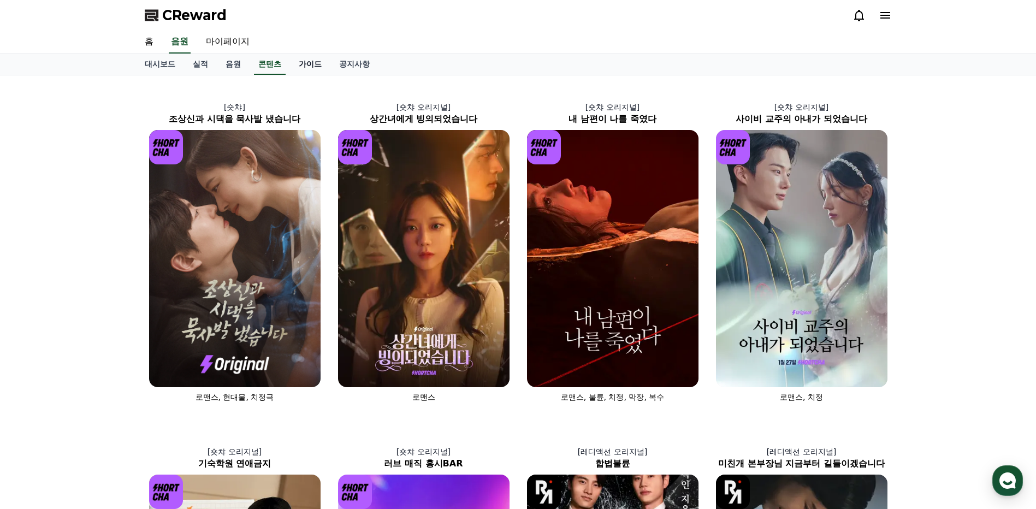
click at [299, 71] on link "가이드" at bounding box center [310, 64] width 40 height 21
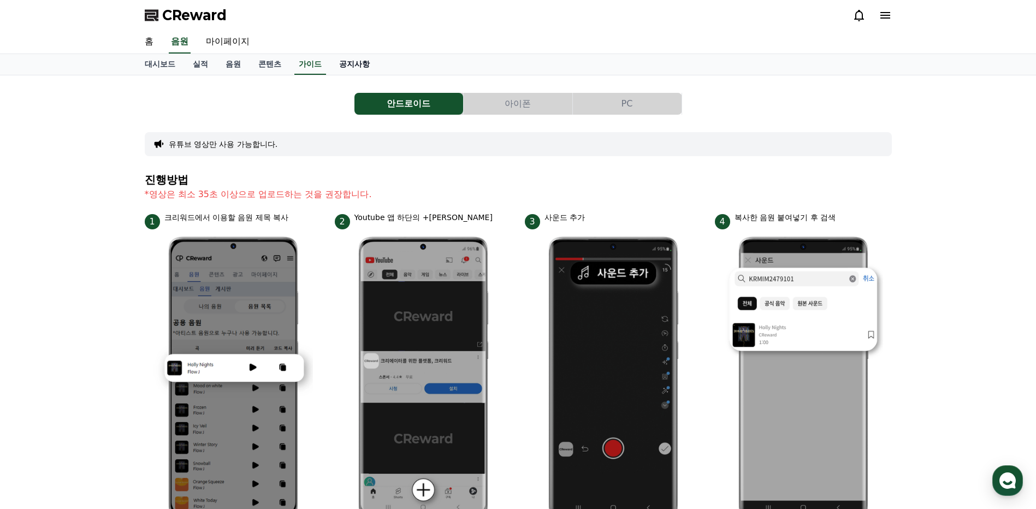
click at [359, 65] on link "공지사항" at bounding box center [354, 64] width 48 height 21
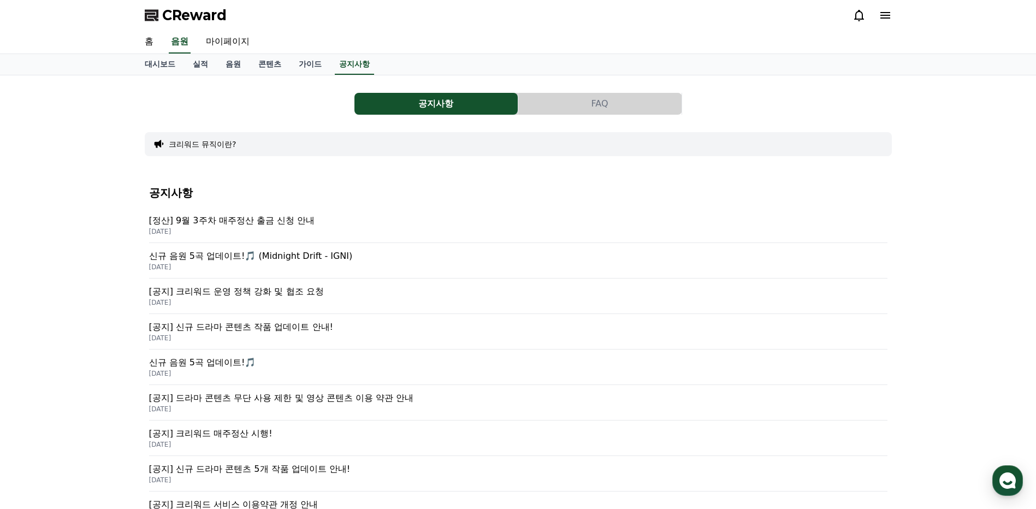
click at [255, 301] on p "[DATE]" at bounding box center [518, 302] width 738 height 9
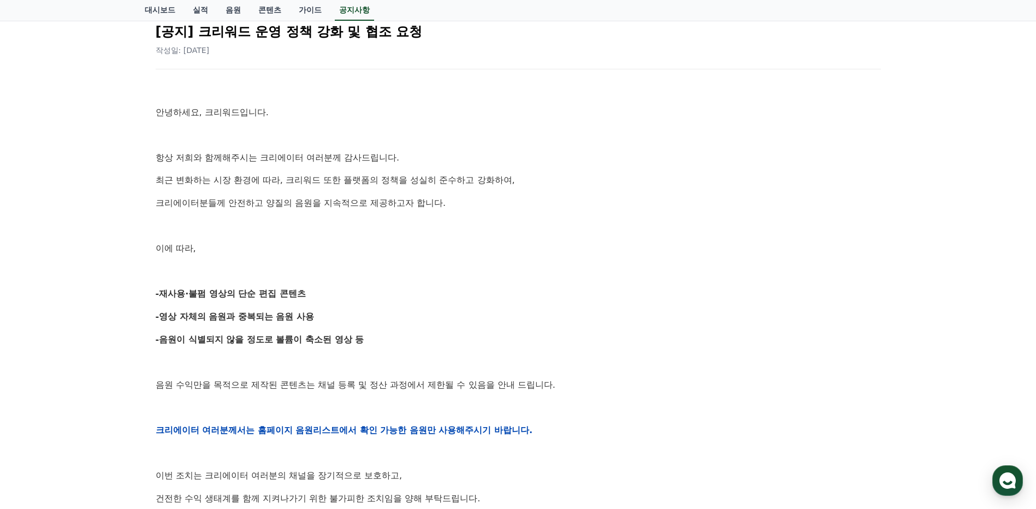
scroll to position [109, 0]
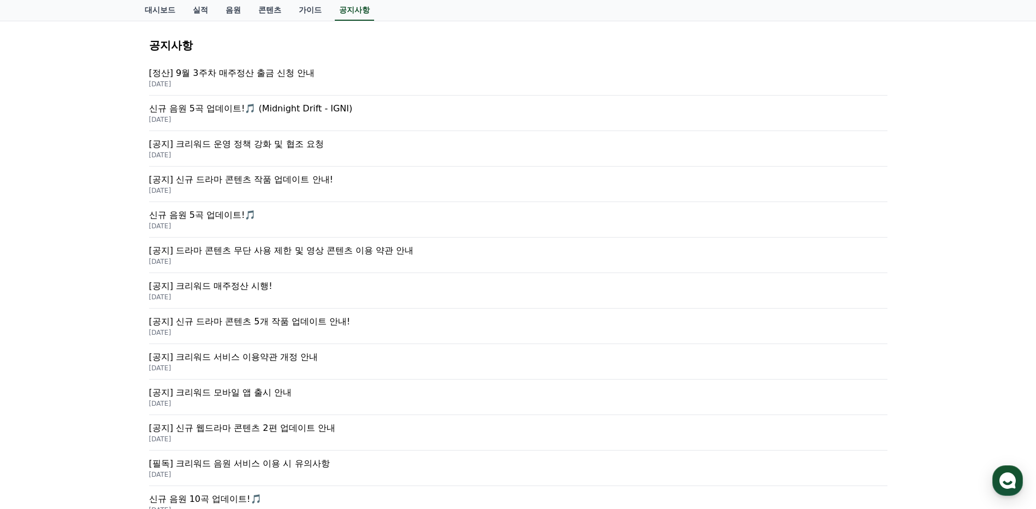
scroll to position [164, 0]
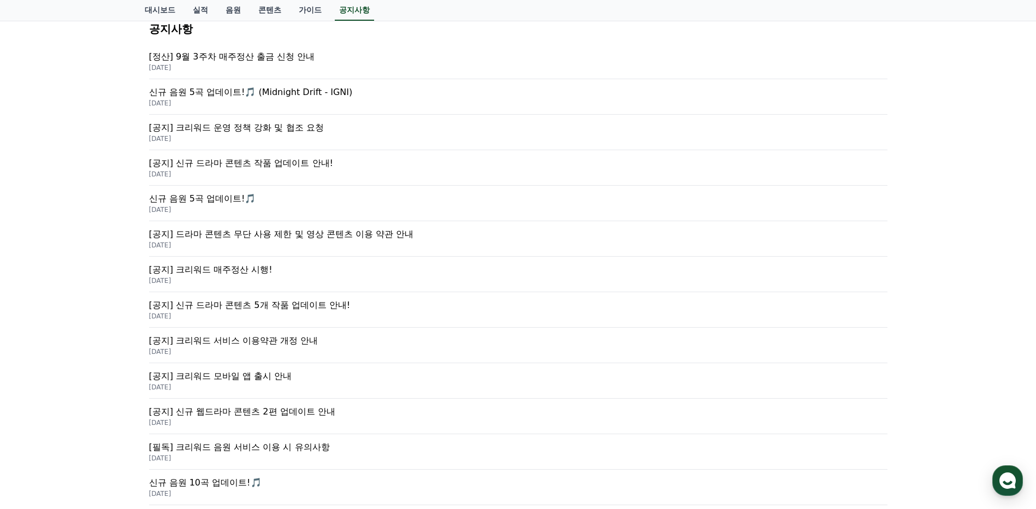
click at [316, 308] on p "[공지] 신규 드라마 콘텐츠 5개 작품 업데이트 안내!" at bounding box center [518, 305] width 738 height 13
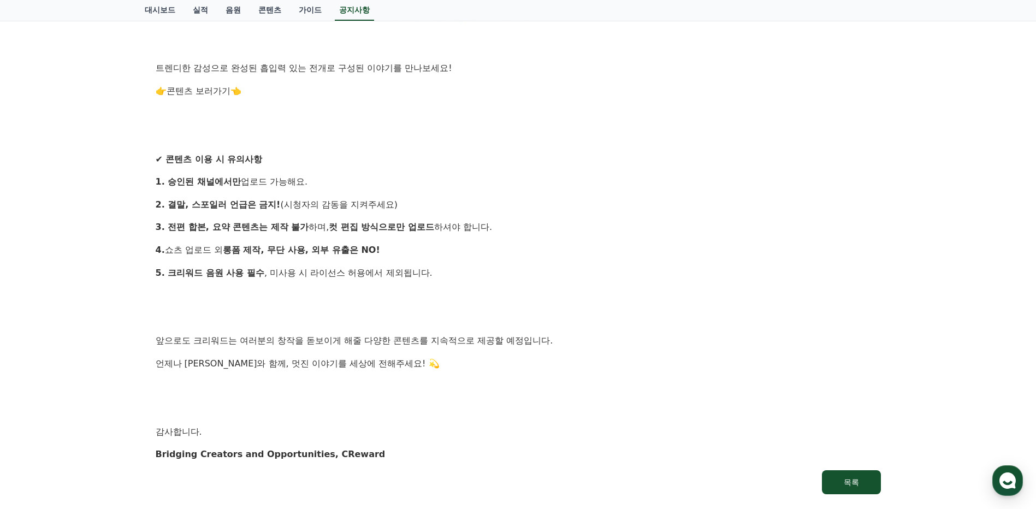
scroll to position [929, 0]
